Goal: Check status: Check status

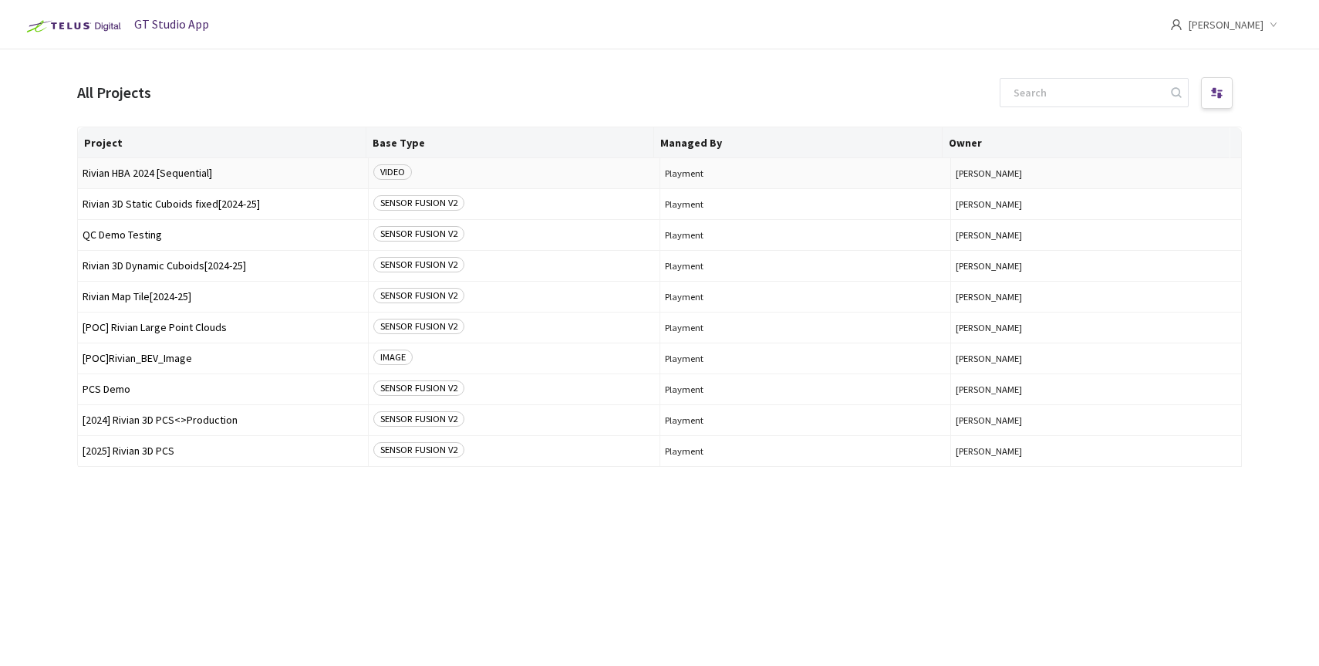
click at [201, 175] on span "Rivian HBA 2024 [Sequential]" at bounding box center [223, 173] width 281 height 12
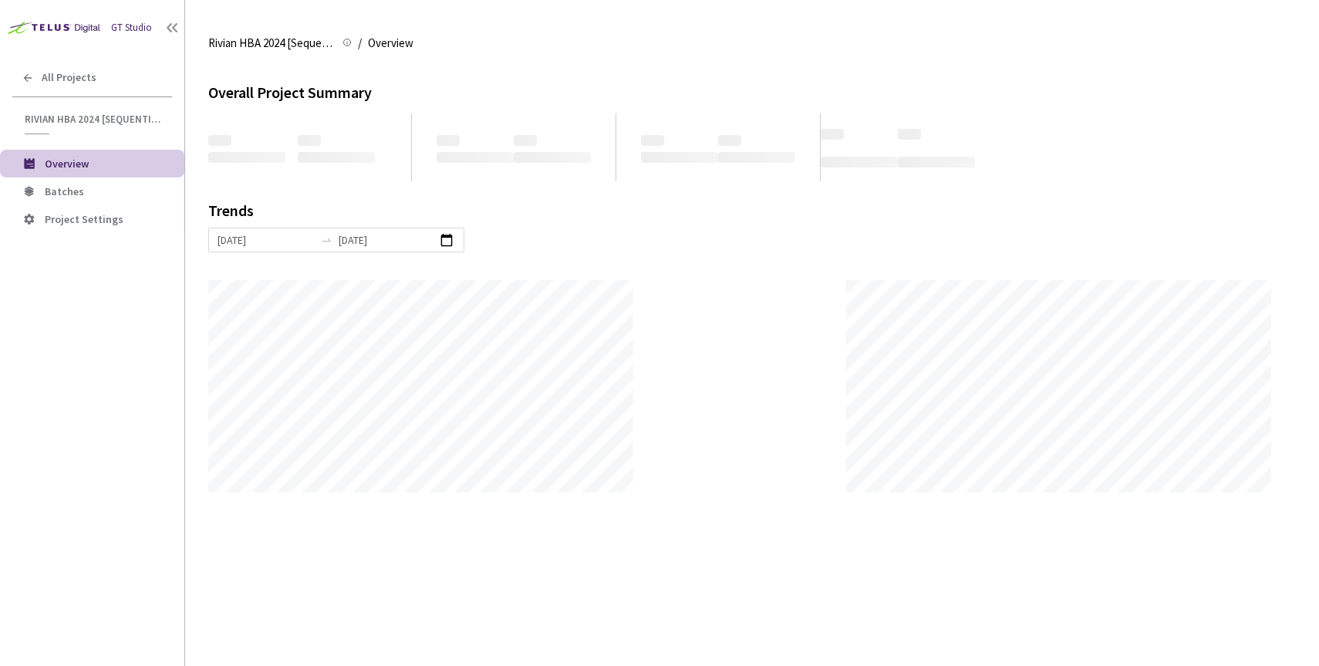
scroll to position [666, 1319]
click at [64, 180] on li "Batches" at bounding box center [92, 191] width 184 height 28
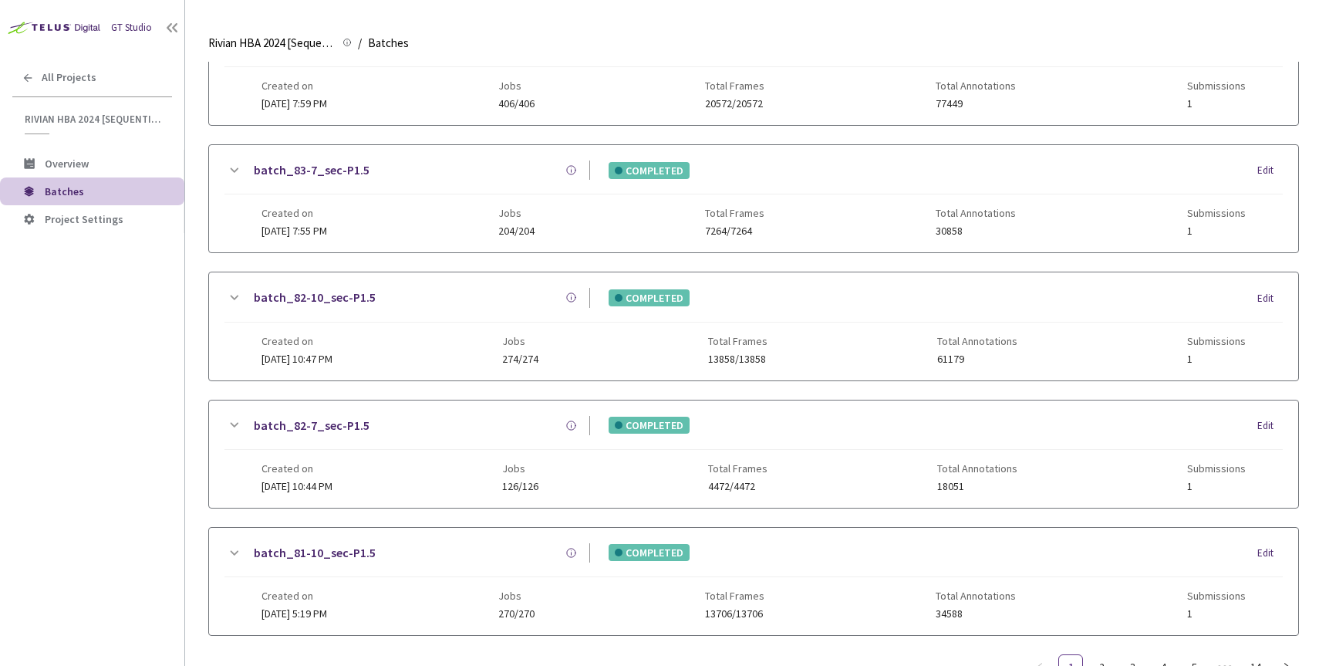
scroll to position [664, 0]
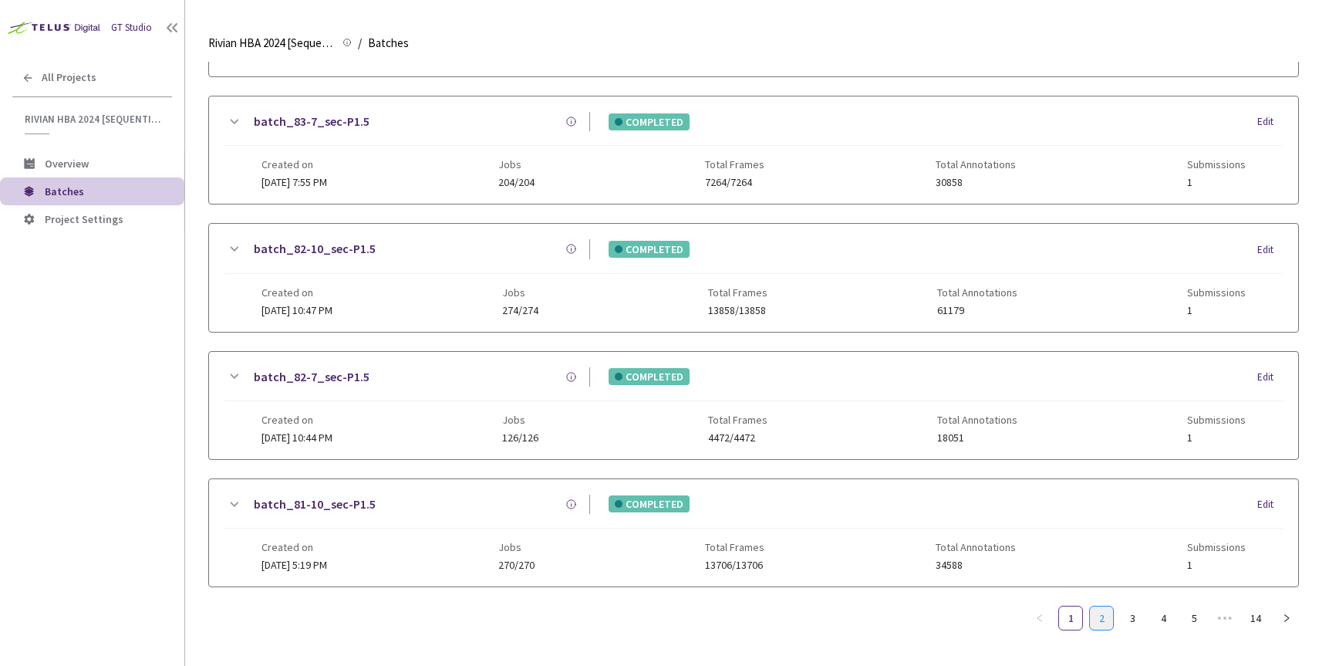
click at [1109, 606] on link "2" at bounding box center [1101, 617] width 23 height 23
click at [1140, 618] on link "3" at bounding box center [1132, 617] width 23 height 23
click at [1153, 618] on link "4" at bounding box center [1162, 617] width 23 height 23
click at [1165, 618] on link "5" at bounding box center [1162, 617] width 23 height 23
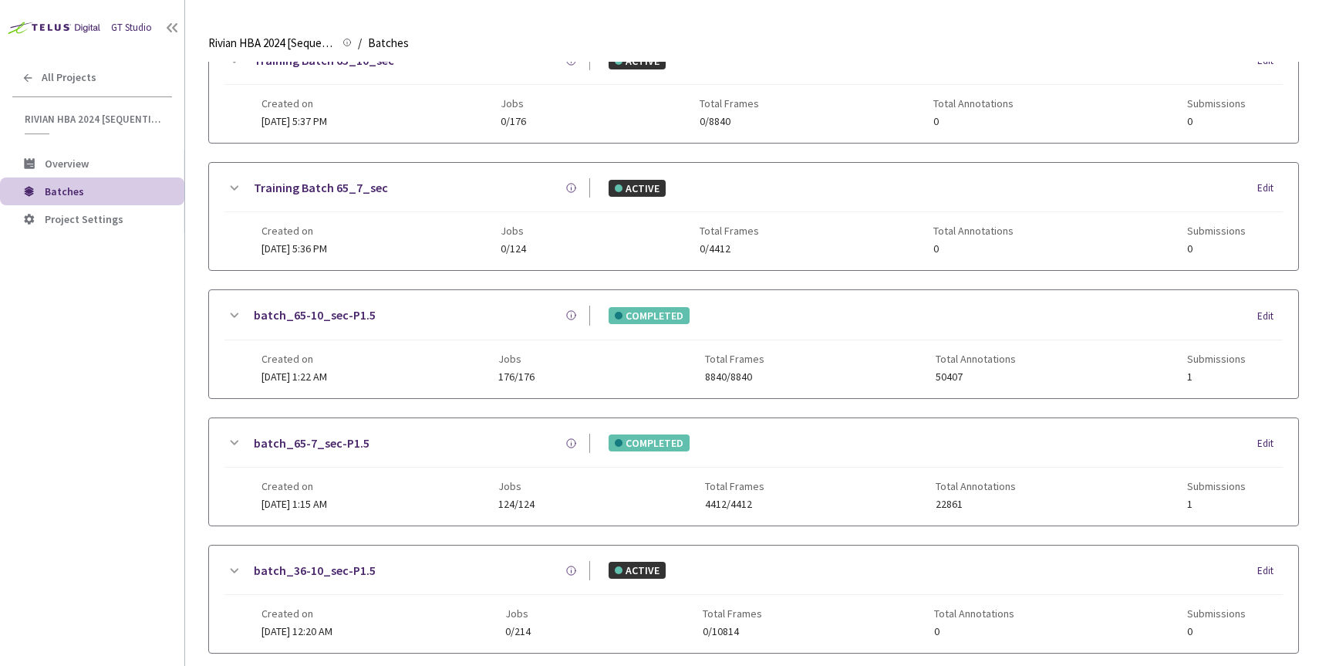
scroll to position [583, 0]
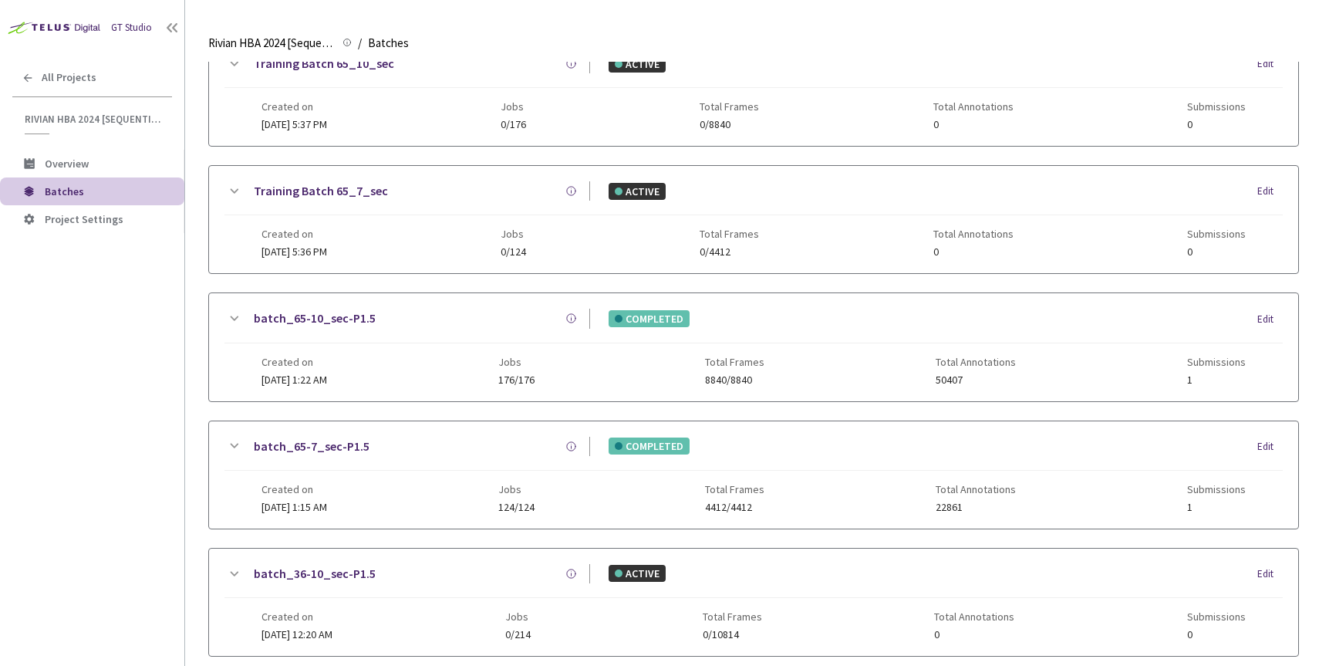
click at [322, 316] on link "batch_65-10_sec-P1.5" at bounding box center [315, 317] width 122 height 19
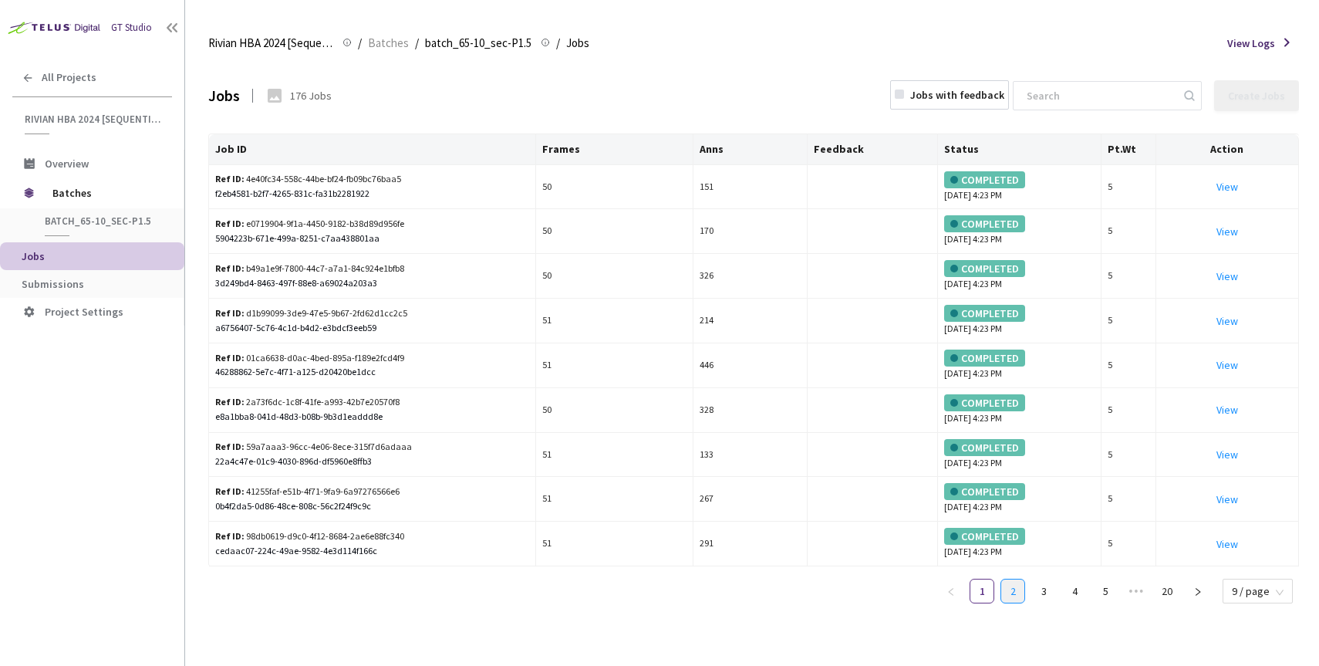
click at [1018, 586] on link "2" at bounding box center [1012, 590] width 23 height 23
click at [81, 285] on span "Submissions" at bounding box center [97, 284] width 150 height 13
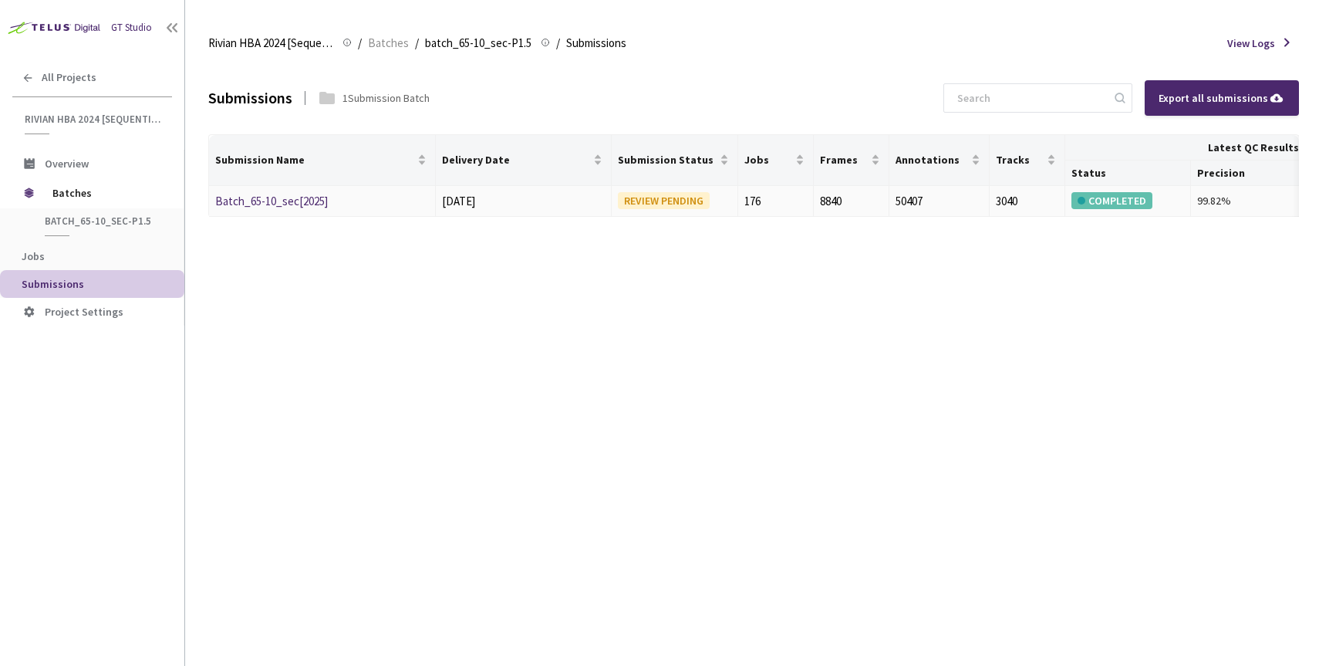
click at [266, 201] on link "Batch_65-10_sec[2025]" at bounding box center [271, 201] width 113 height 15
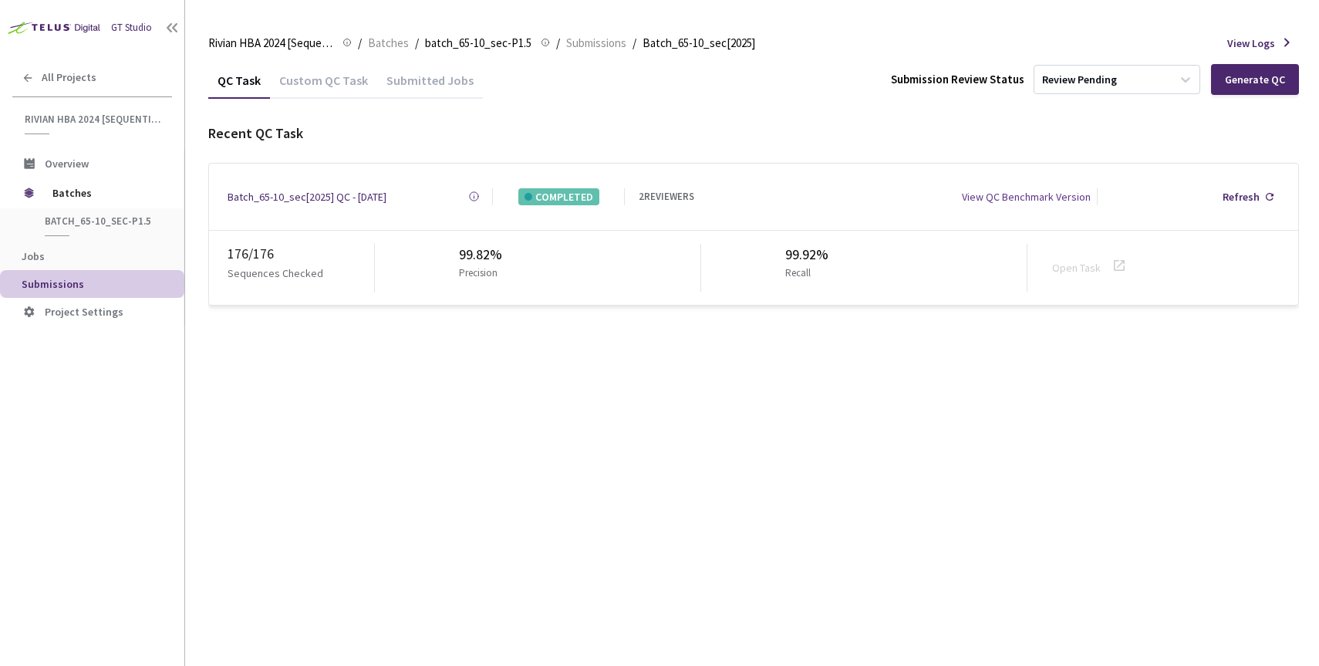
click at [332, 192] on div "Batch_65-10_sec[2025] QC - [DATE]" at bounding box center [307, 196] width 159 height 17
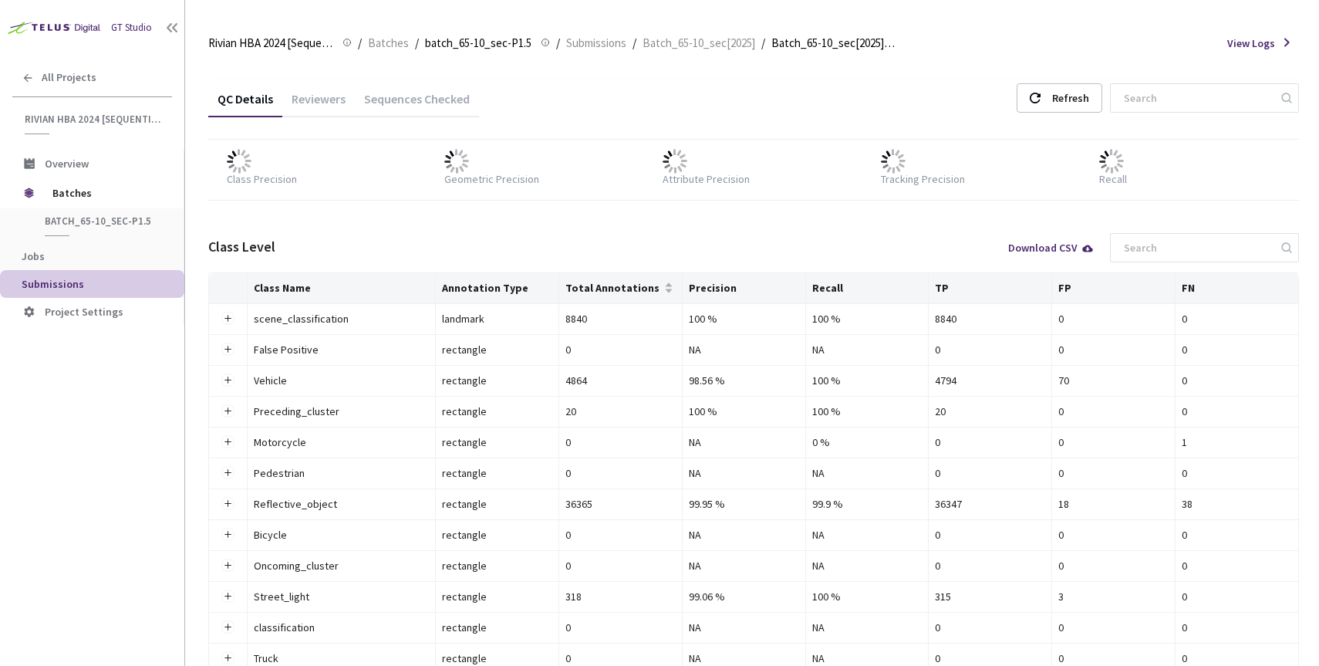
click at [330, 105] on div "Reviewers" at bounding box center [318, 104] width 72 height 26
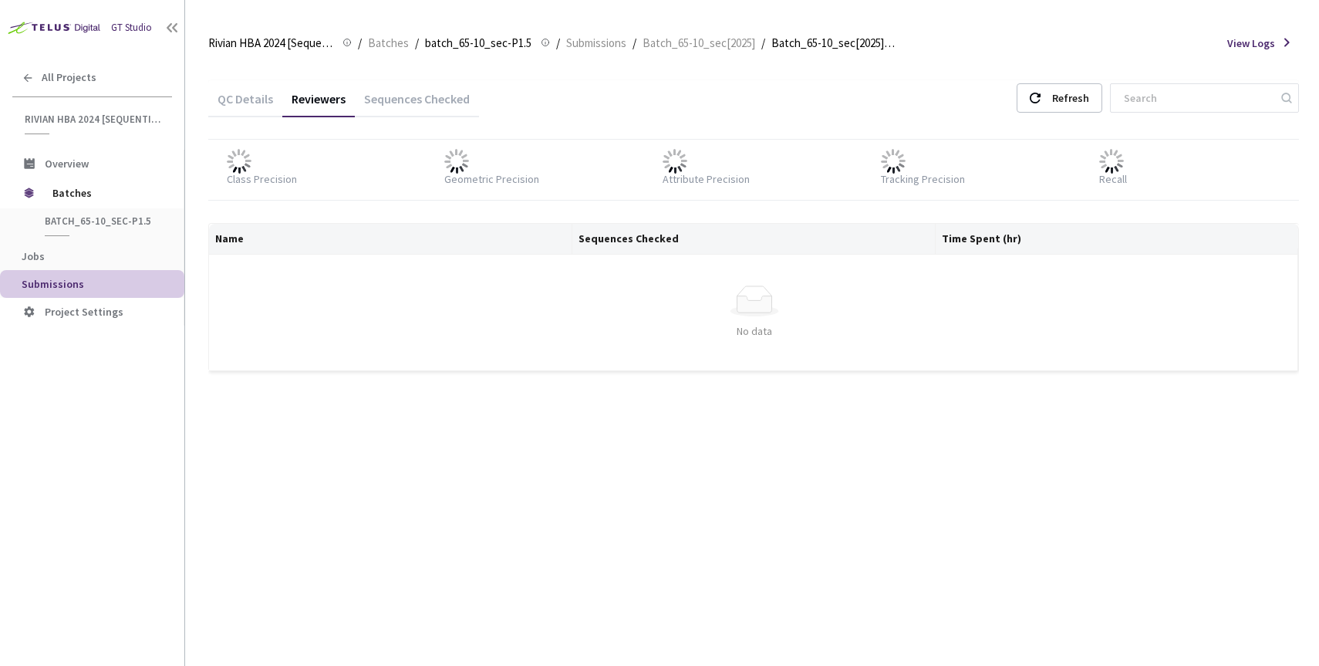
click at [409, 93] on div "Sequences Checked" at bounding box center [417, 104] width 124 height 26
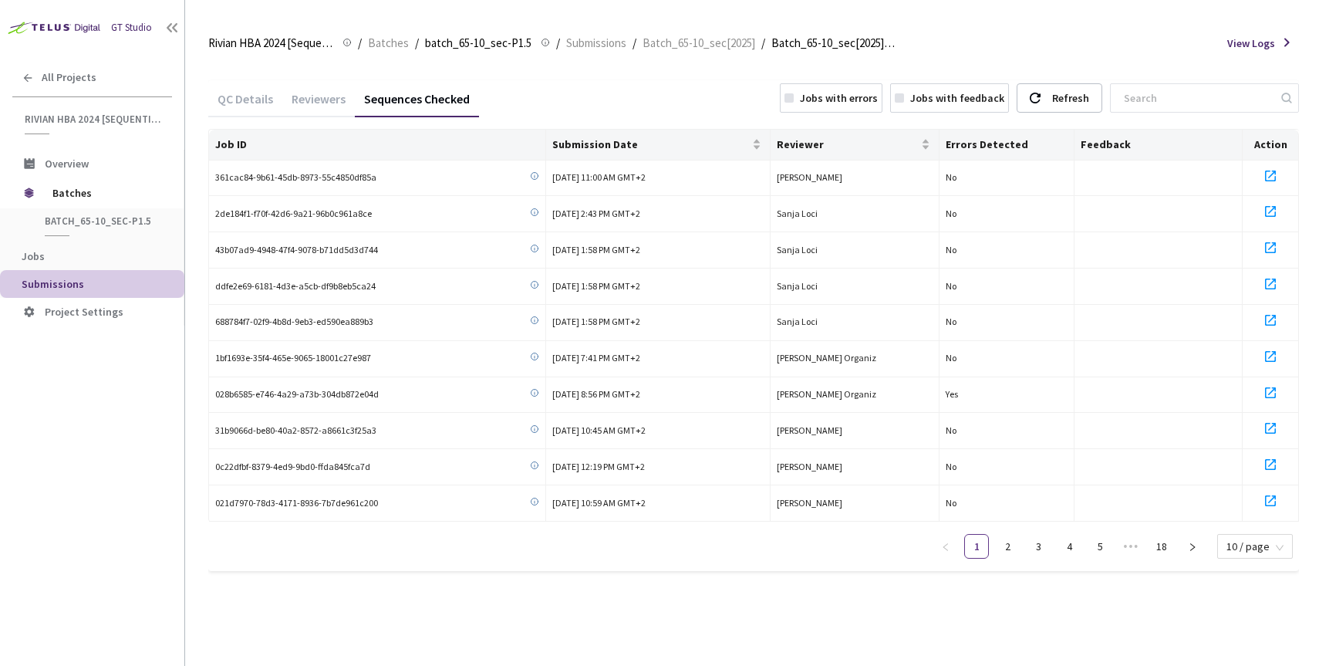
click at [228, 95] on div "QC Details" at bounding box center [245, 104] width 74 height 26
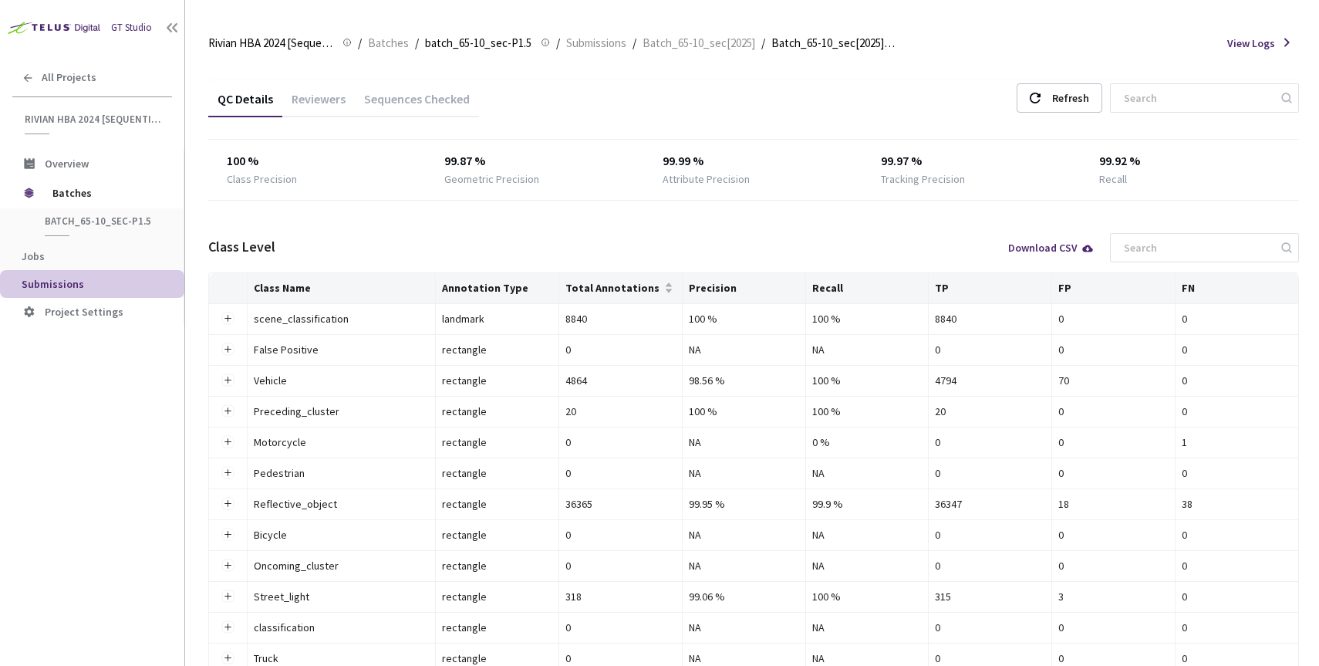
click at [329, 98] on div "Reviewers" at bounding box center [318, 104] width 72 height 26
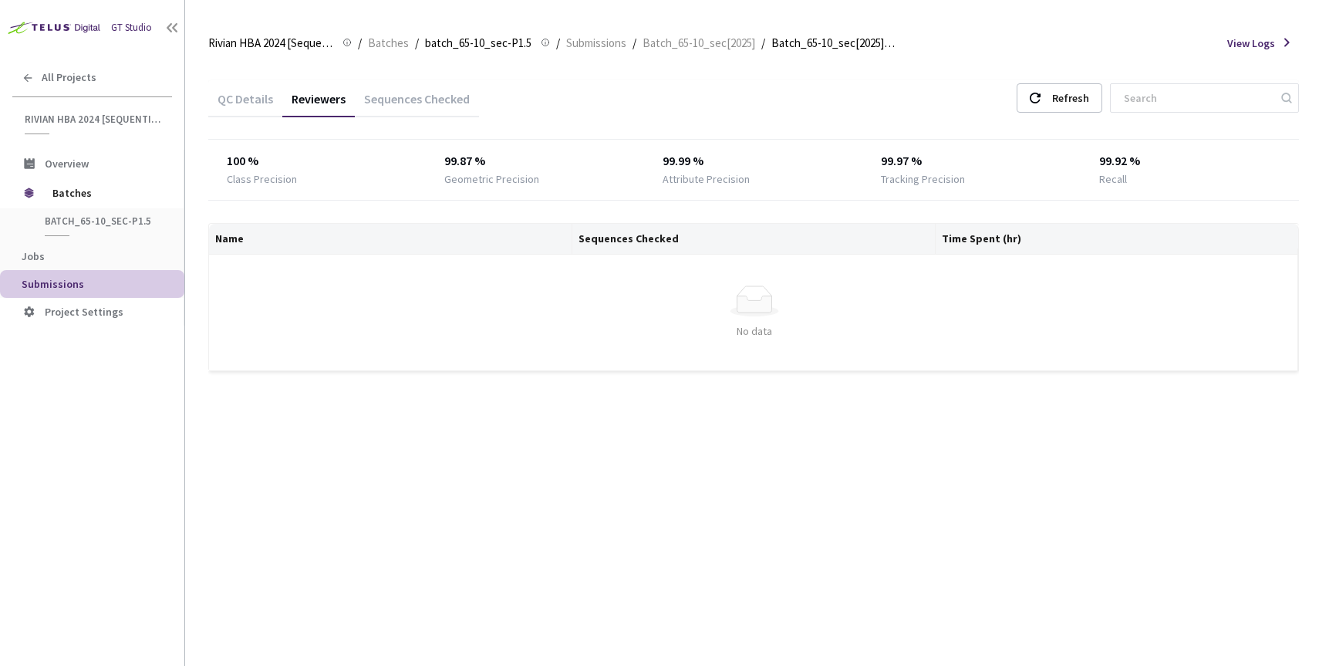
click at [383, 89] on div "Sequences Checked" at bounding box center [417, 96] width 124 height 33
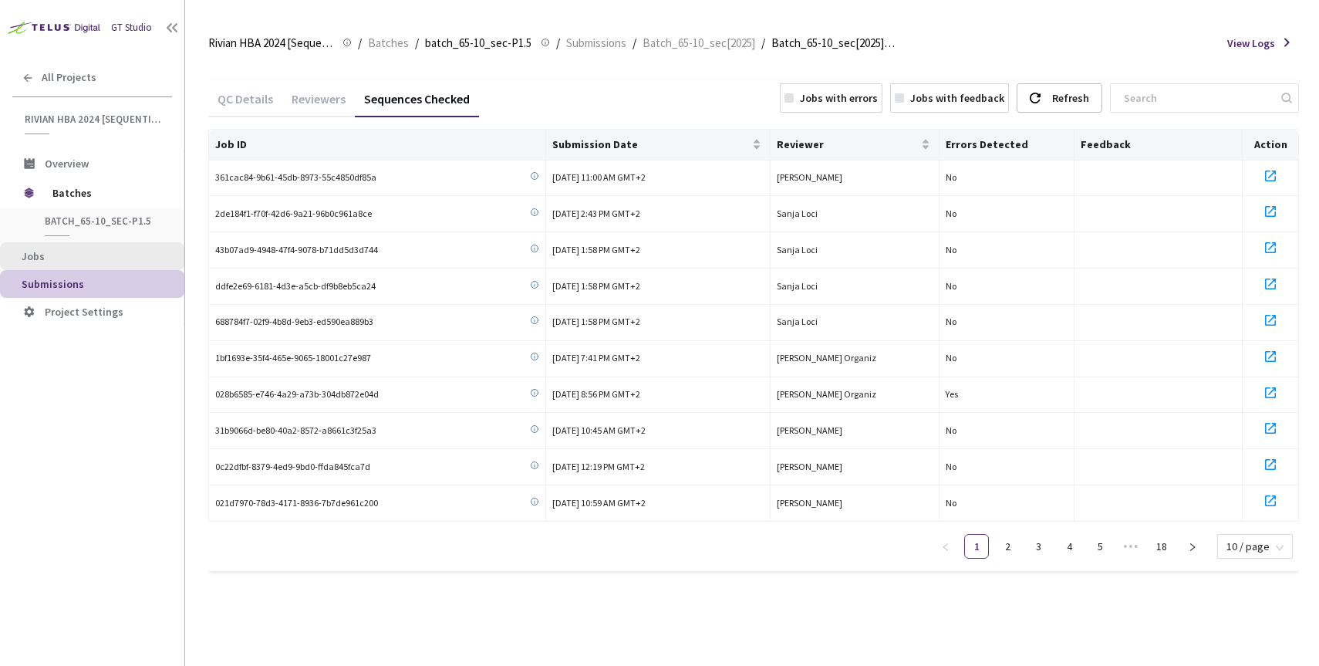
click at [56, 253] on span "Jobs" at bounding box center [97, 256] width 150 height 13
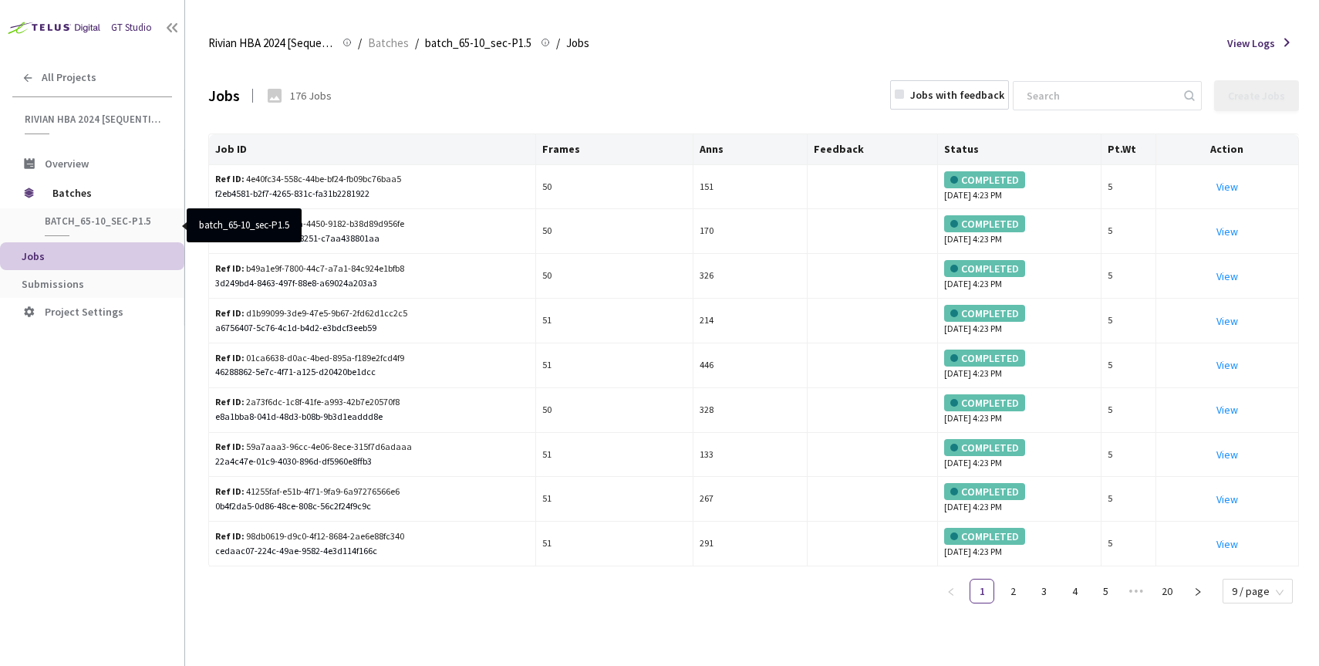
click at [87, 222] on span "batch_65-10_sec-P1.5" at bounding box center [102, 220] width 114 height 13
click at [72, 187] on span "Batches" at bounding box center [105, 192] width 106 height 31
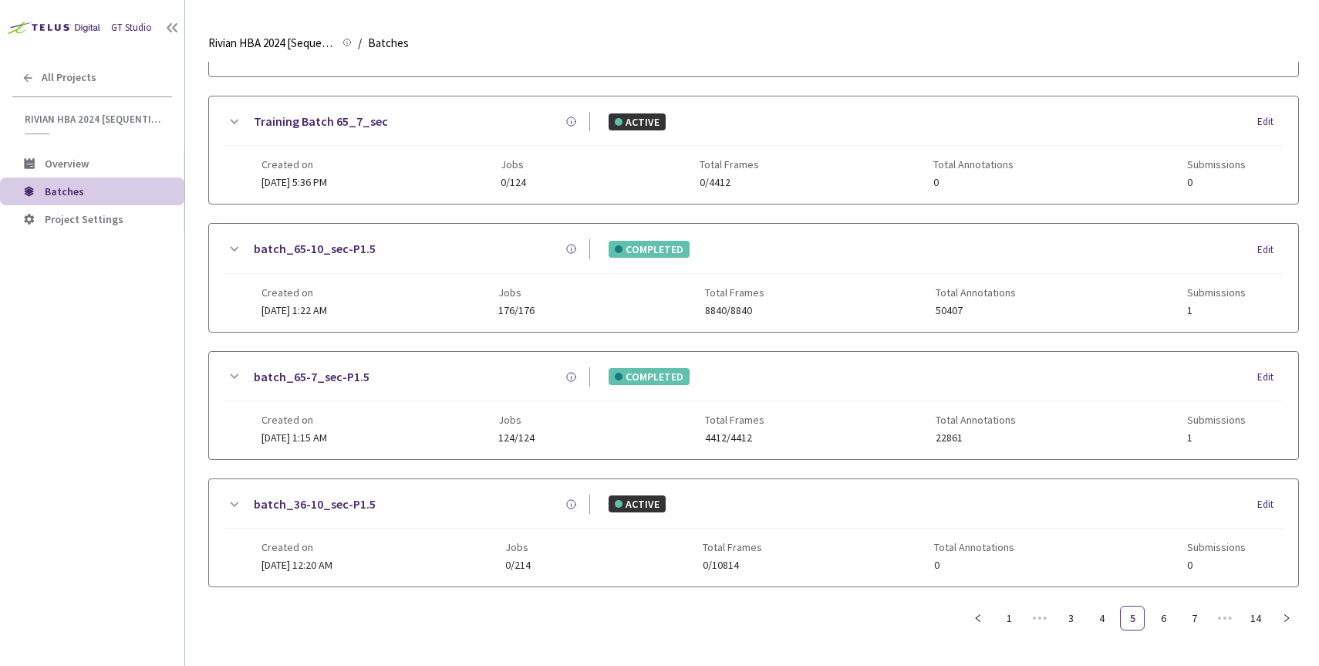
scroll to position [652, 0]
click at [332, 373] on link "batch_65-7_sec-P1.5" at bounding box center [312, 377] width 116 height 19
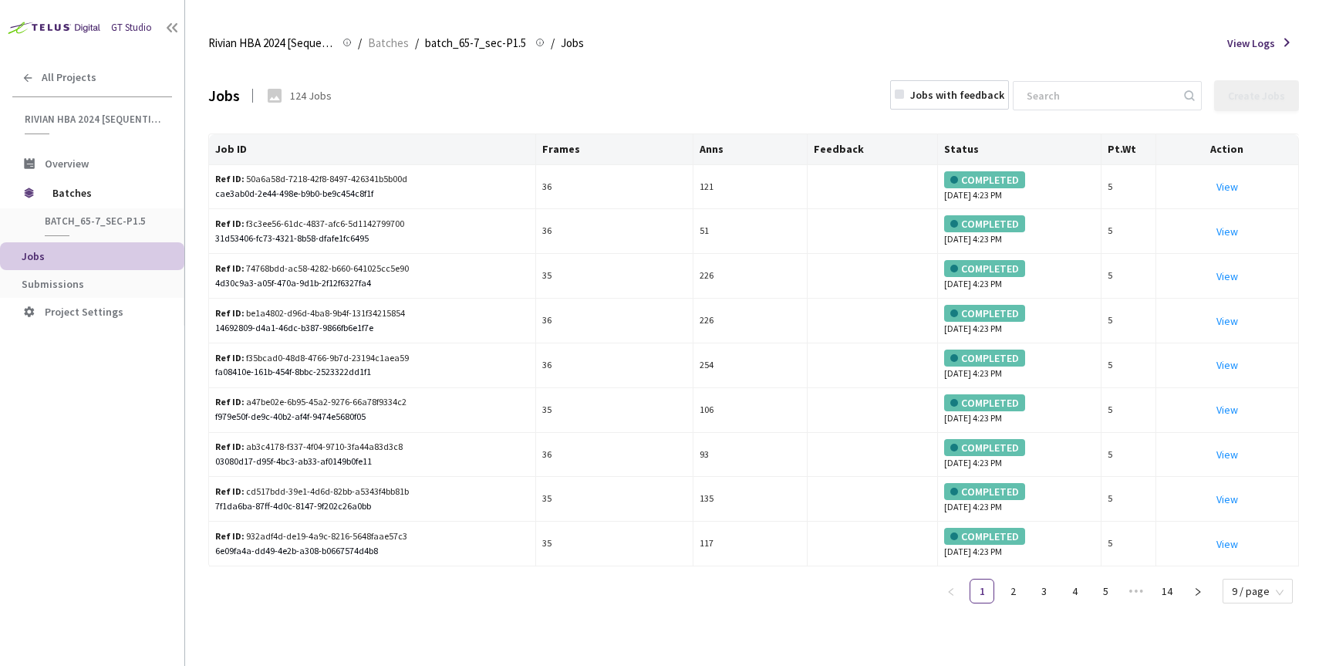
click at [1245, 49] on span "View Logs" at bounding box center [1251, 43] width 48 height 17
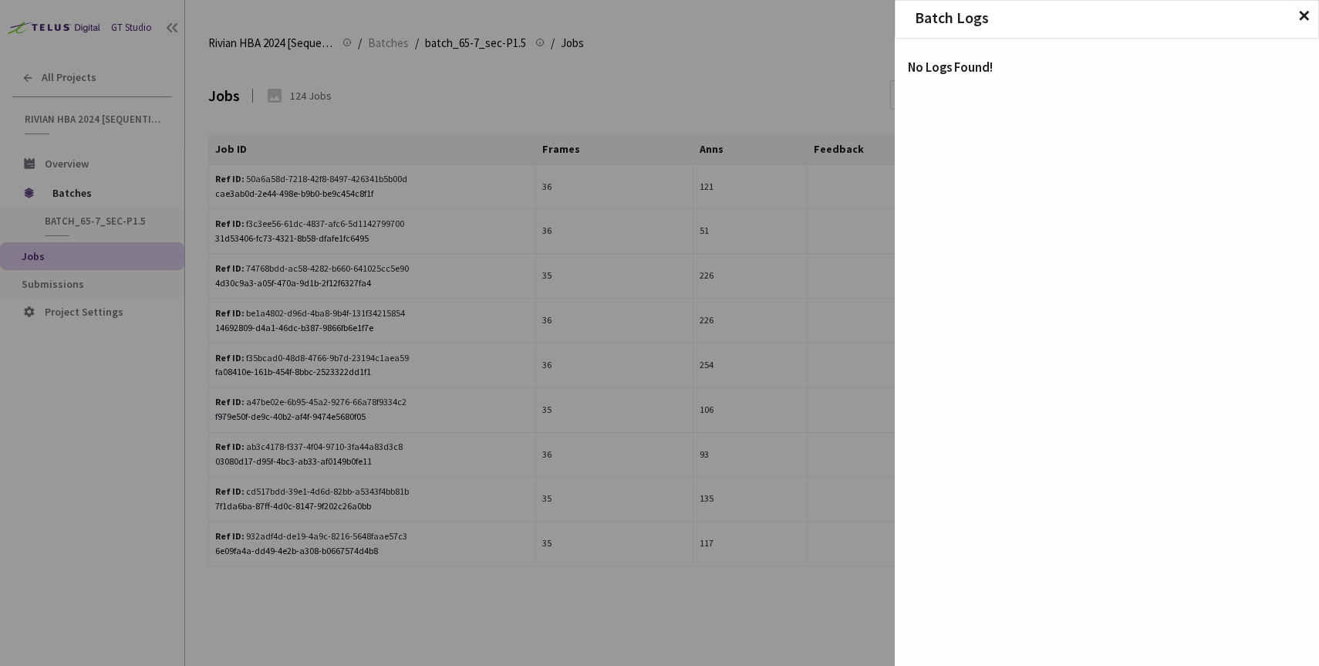
click at [1300, 18] on span "✕" at bounding box center [1303, 16] width 13 height 17
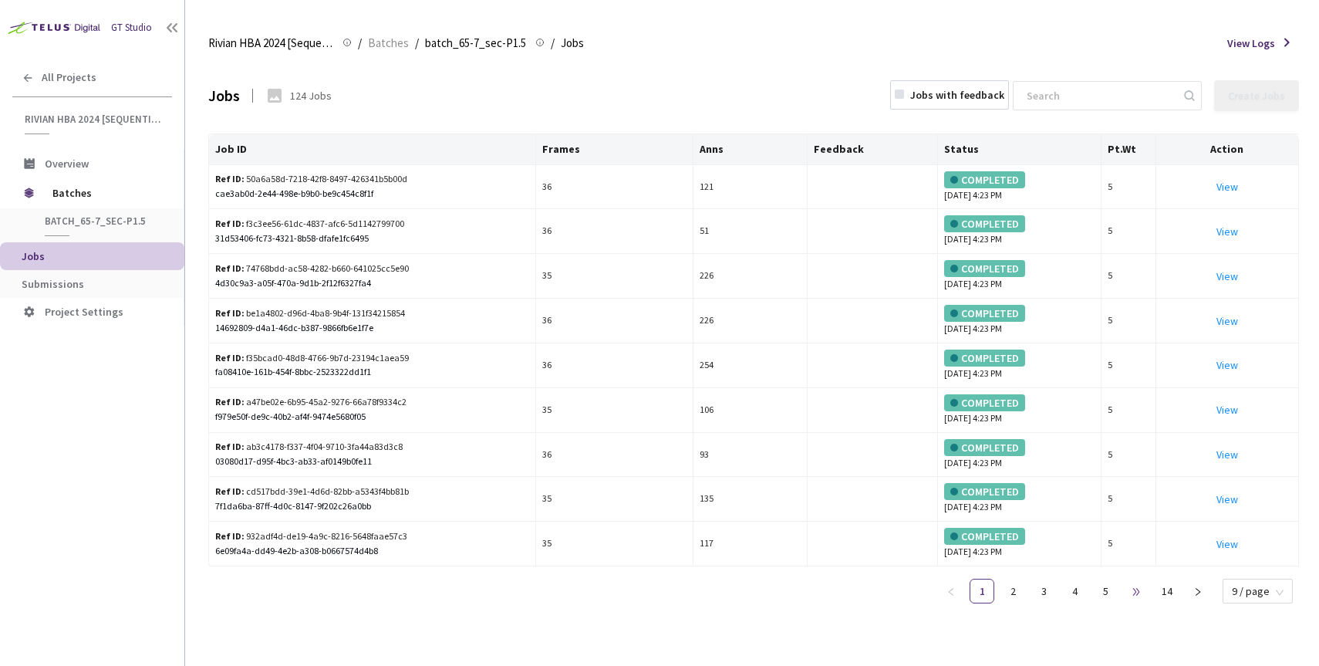
click at [1135, 596] on span "•••" at bounding box center [1136, 590] width 25 height 25
click at [1086, 589] on link "7" at bounding box center [1074, 590] width 23 height 23
click at [1109, 588] on link "9" at bounding box center [1105, 590] width 23 height 23
click at [1165, 590] on link "14" at bounding box center [1166, 590] width 23 height 23
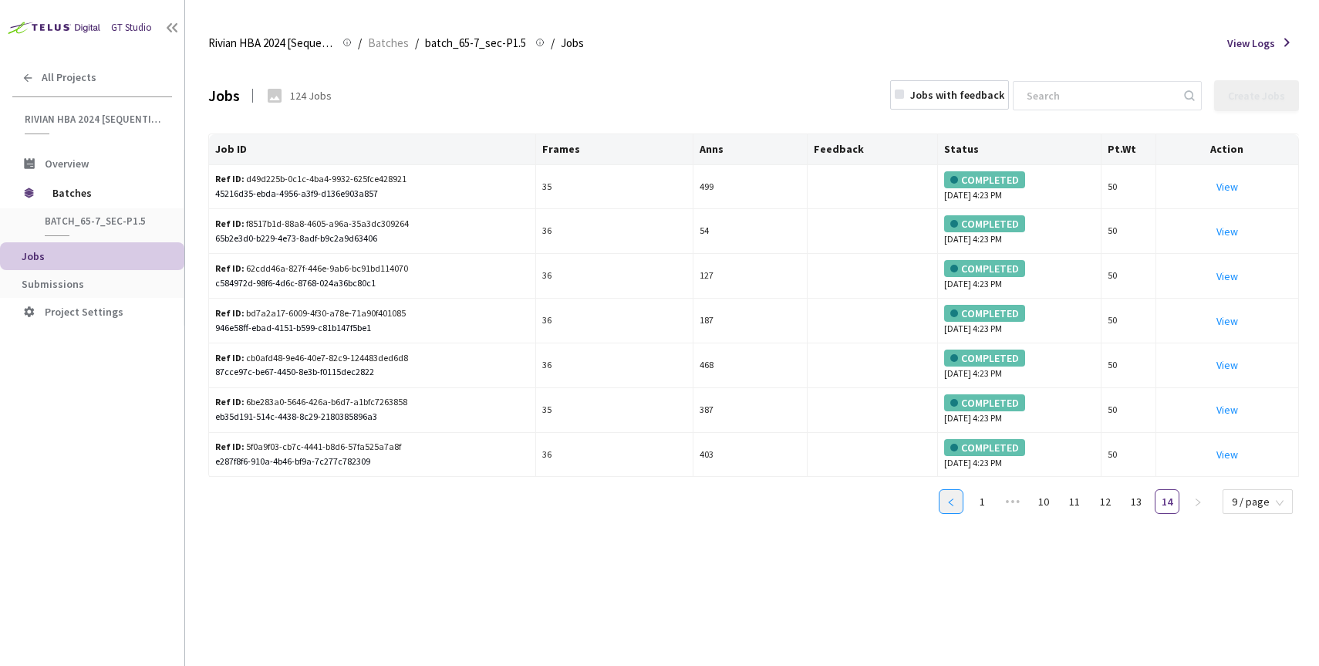
click at [951, 500] on icon "left" at bounding box center [950, 501] width 9 height 9
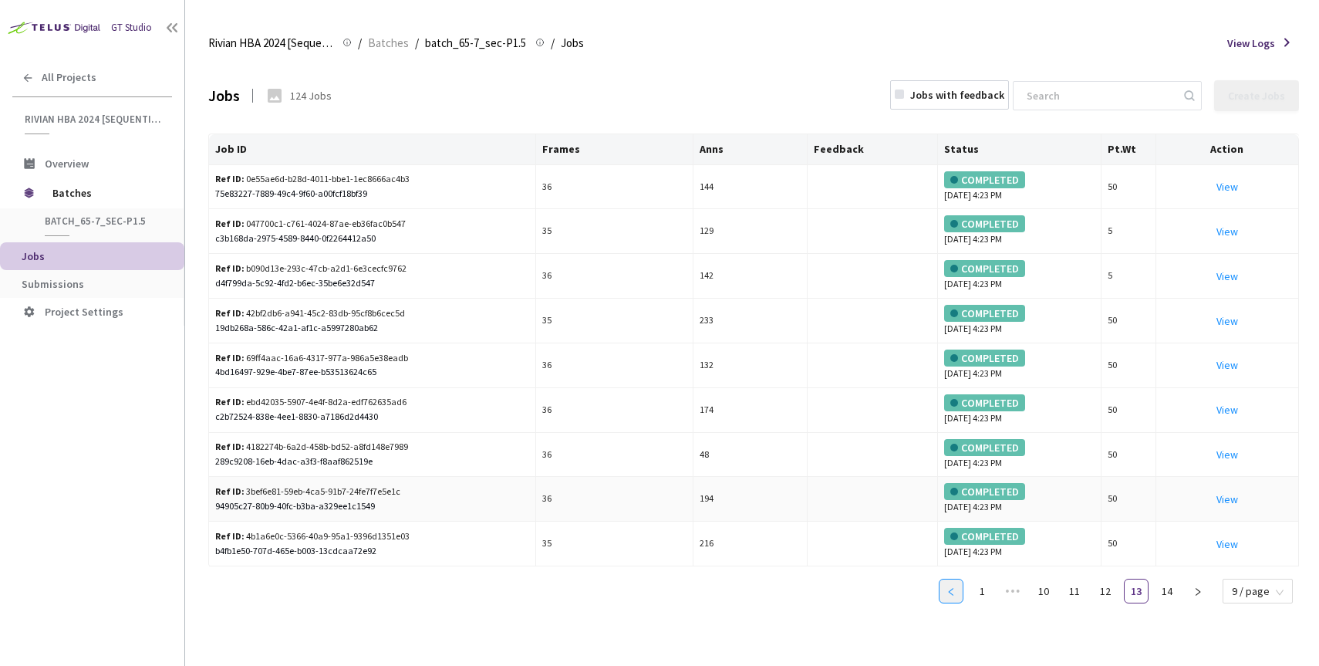
click at [951, 500] on div "COMPLETED [DATE] 4:23 PM" at bounding box center [1019, 499] width 150 height 32
click at [972, 503] on div "COMPLETED [DATE] 4:23 PM" at bounding box center [1019, 499] width 150 height 32
click at [74, 258] on span "Jobs" at bounding box center [97, 256] width 150 height 13
click at [75, 275] on li "Submissions" at bounding box center [92, 284] width 184 height 28
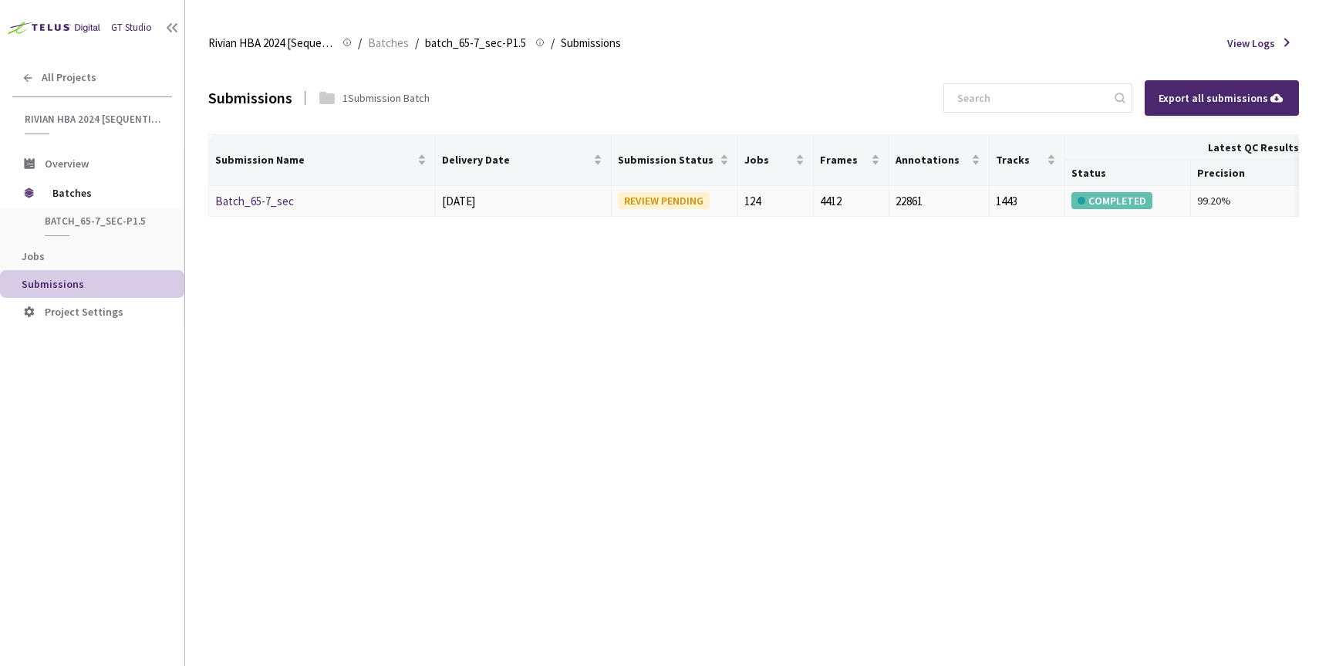
click at [265, 199] on link "Batch_65-7_sec" at bounding box center [254, 201] width 79 height 15
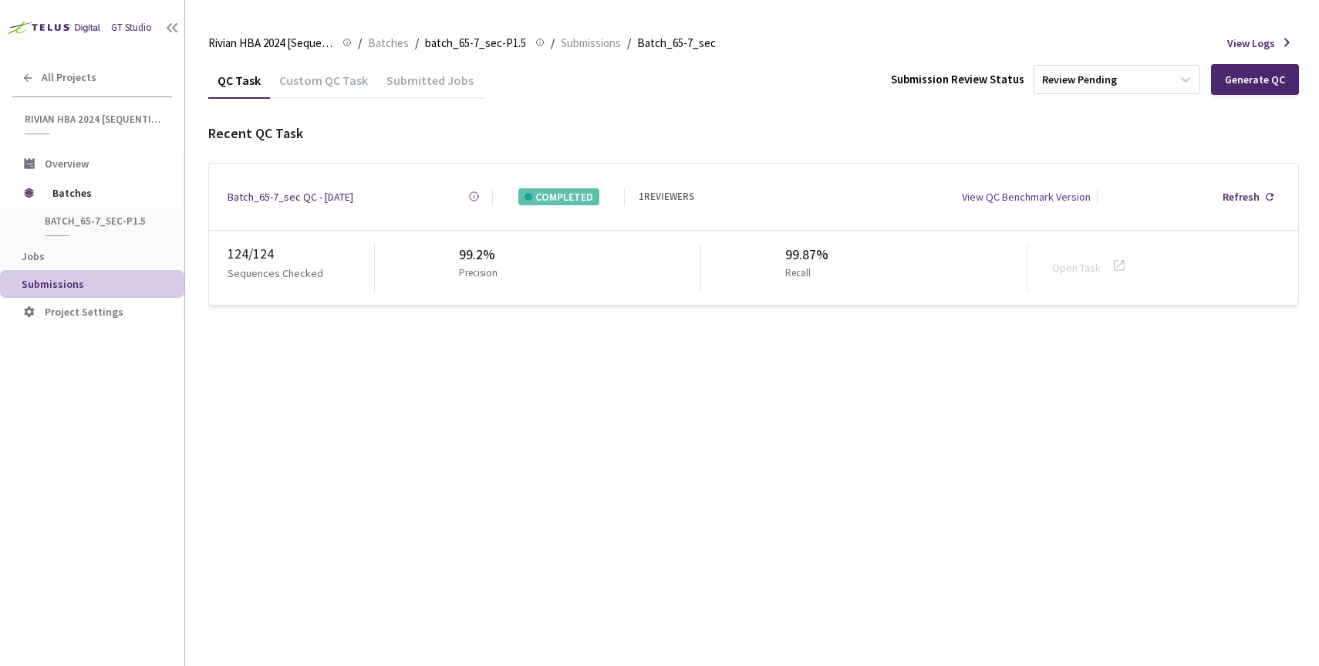
click at [433, 86] on div "Submitted Jobs" at bounding box center [430, 85] width 106 height 26
